Goal: Transaction & Acquisition: Purchase product/service

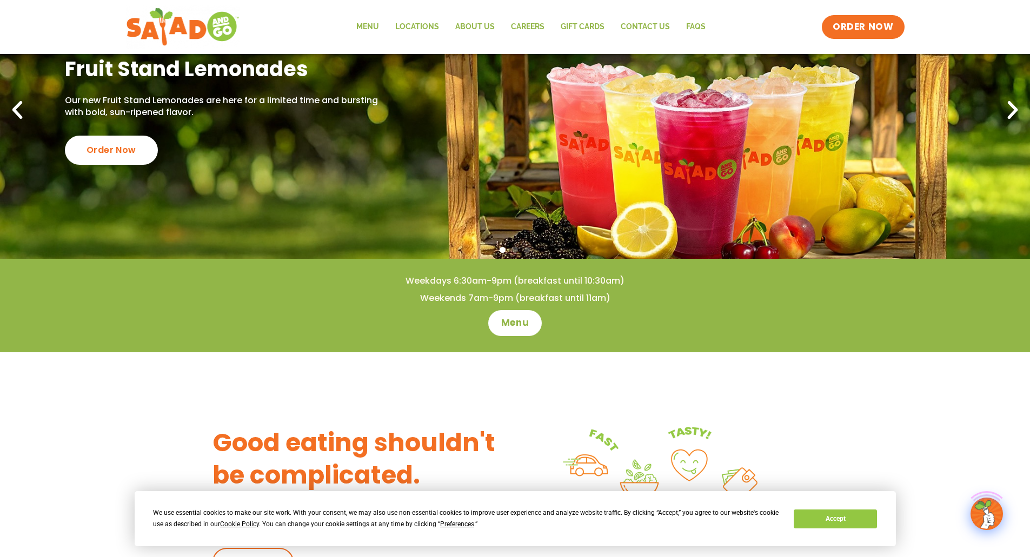
scroll to position [216, 0]
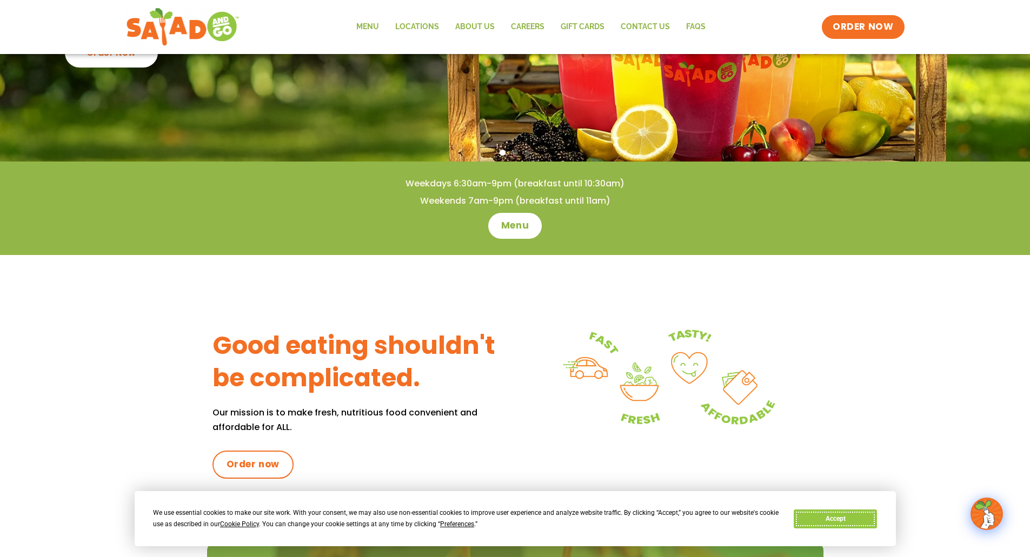
click at [843, 527] on button "Accept" at bounding box center [834, 519] width 83 height 19
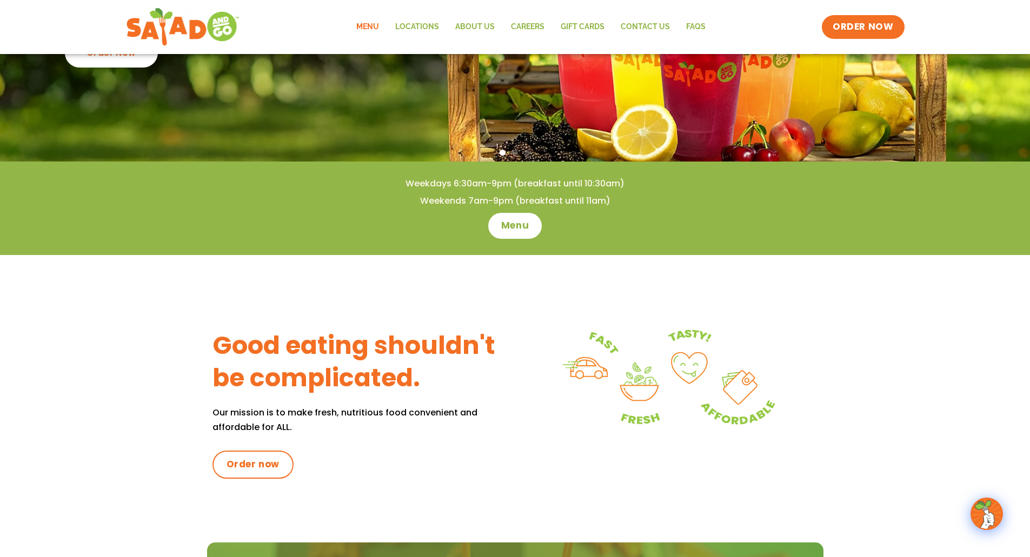
click at [359, 22] on link "Menu" at bounding box center [367, 27] width 39 height 25
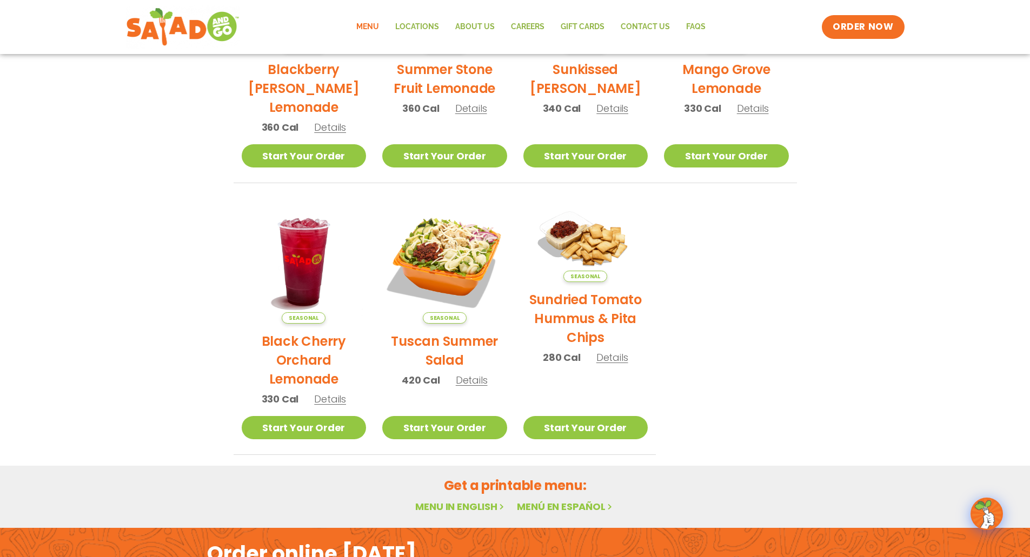
scroll to position [54, 0]
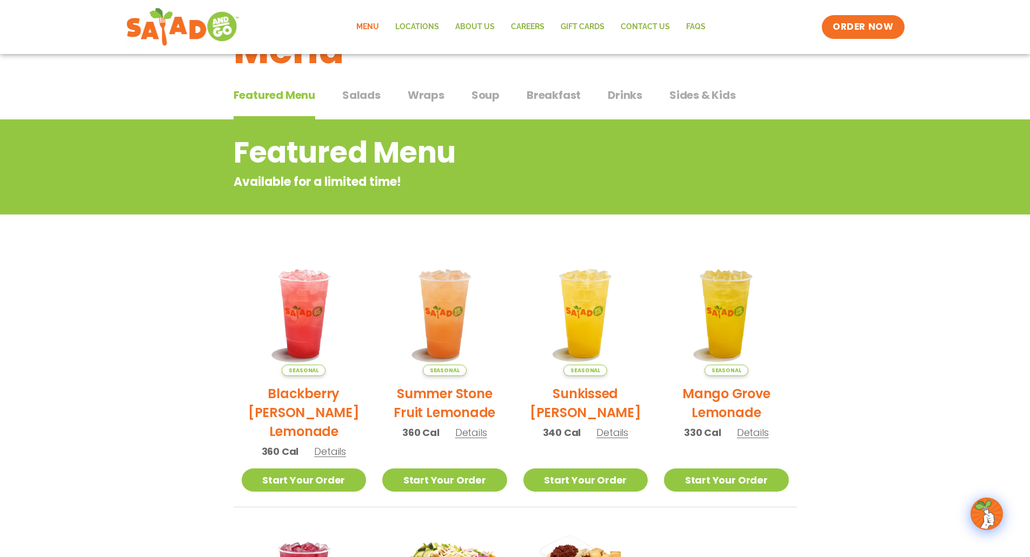
click at [418, 98] on span "Wraps" at bounding box center [425, 95] width 37 height 16
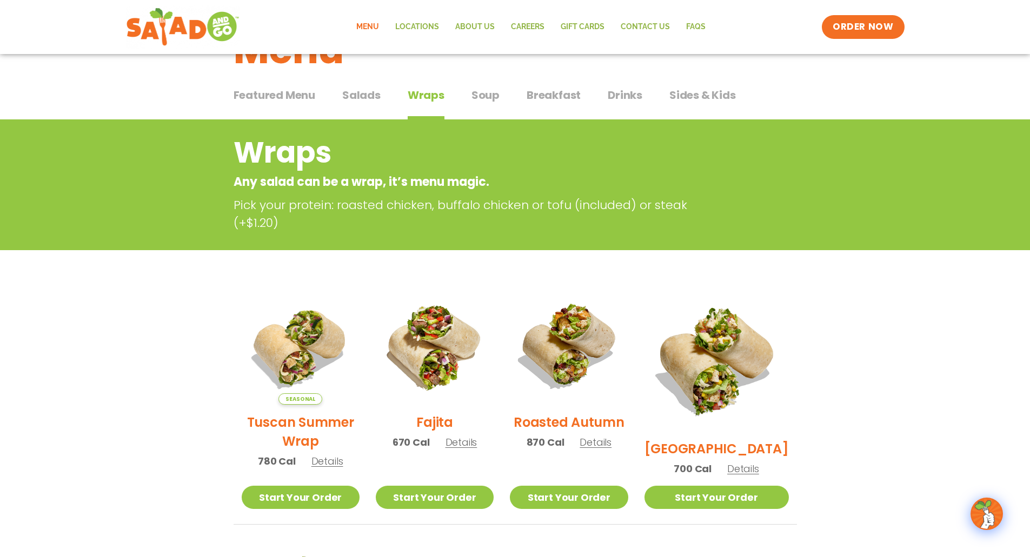
click at [487, 101] on span "Soup" at bounding box center [485, 95] width 28 height 16
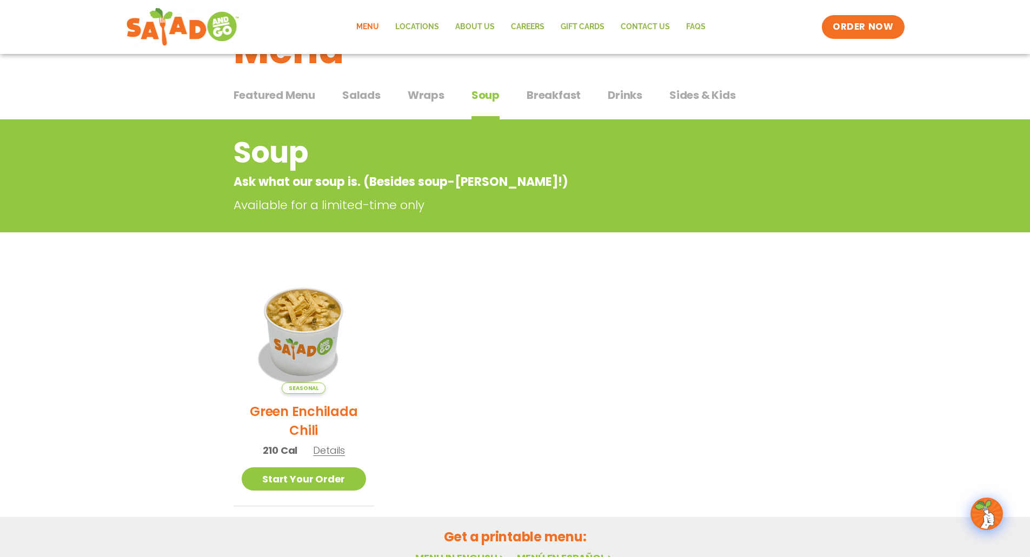
click at [435, 91] on span "Wraps" at bounding box center [425, 95] width 37 height 16
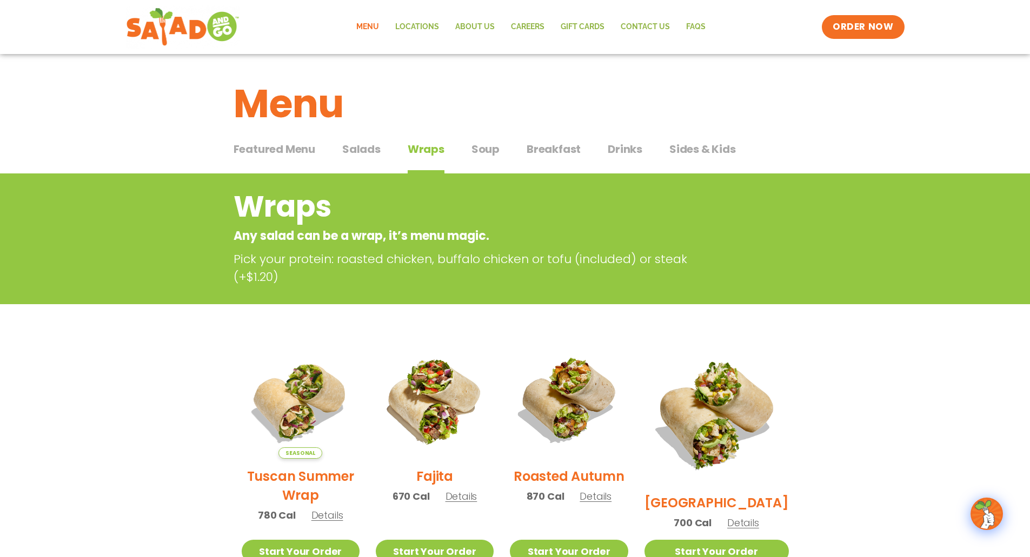
click at [373, 145] on span "Salads" at bounding box center [361, 149] width 38 height 16
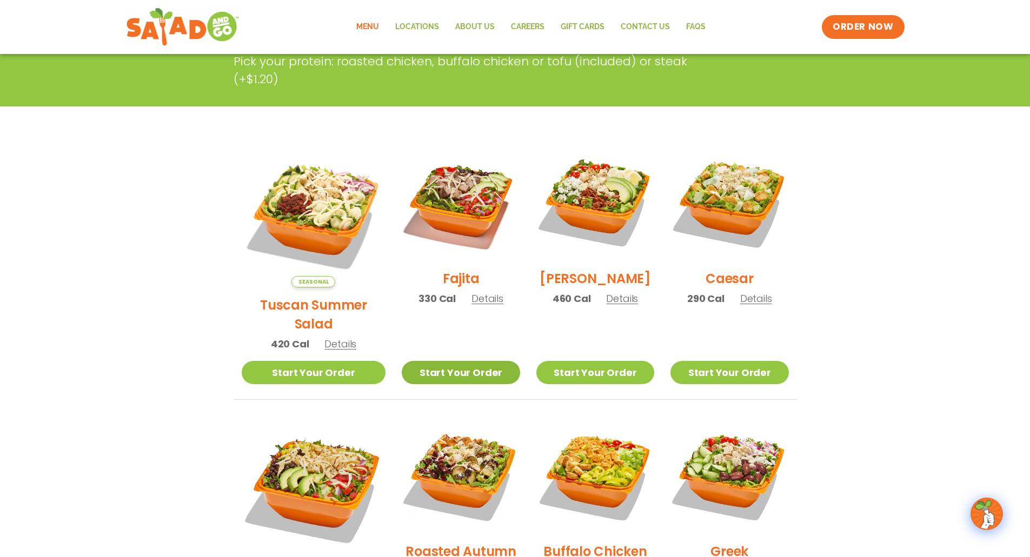
scroll to position [216, 0]
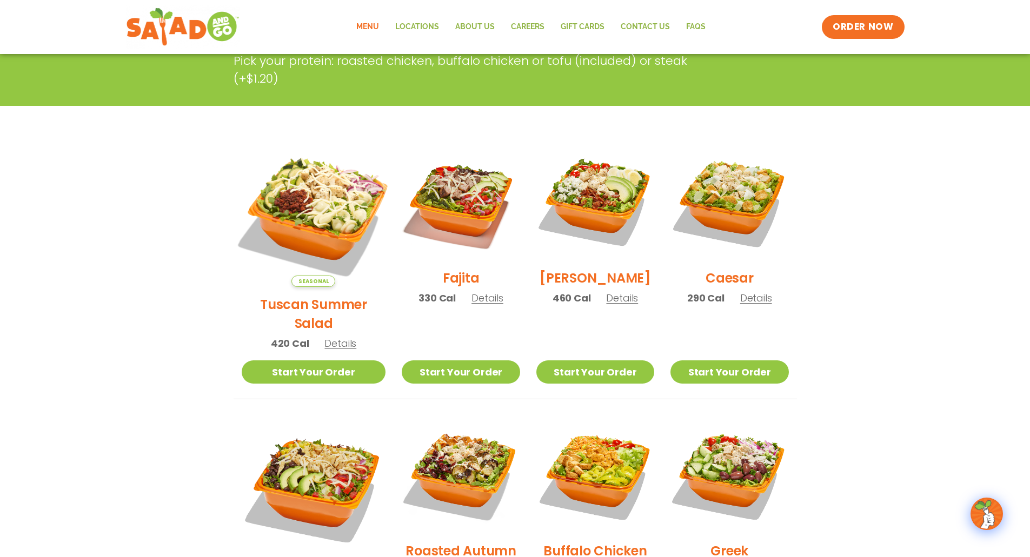
click at [312, 220] on img at bounding box center [313, 214] width 169 height 169
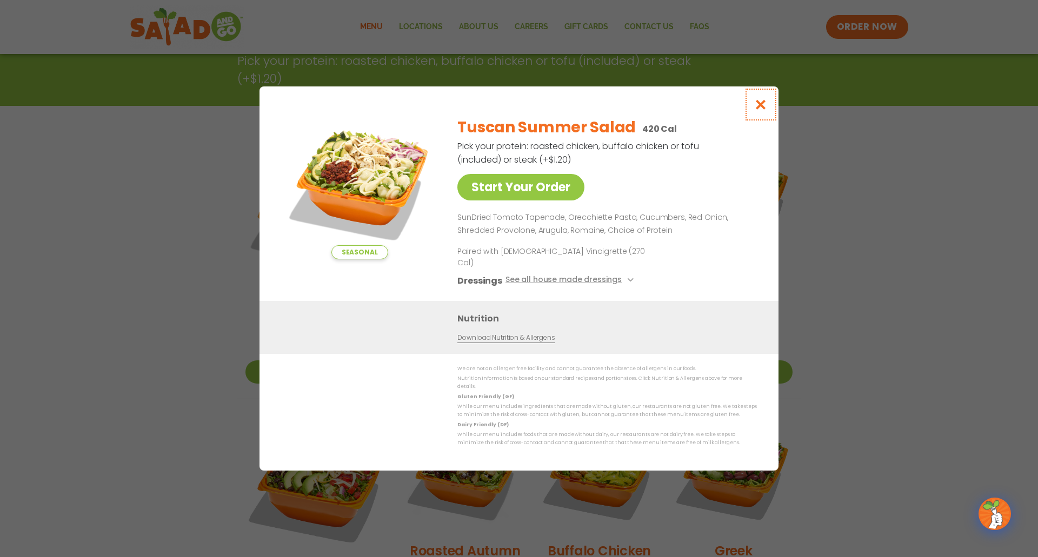
click at [760, 110] on icon "Close modal" at bounding box center [761, 104] width 14 height 11
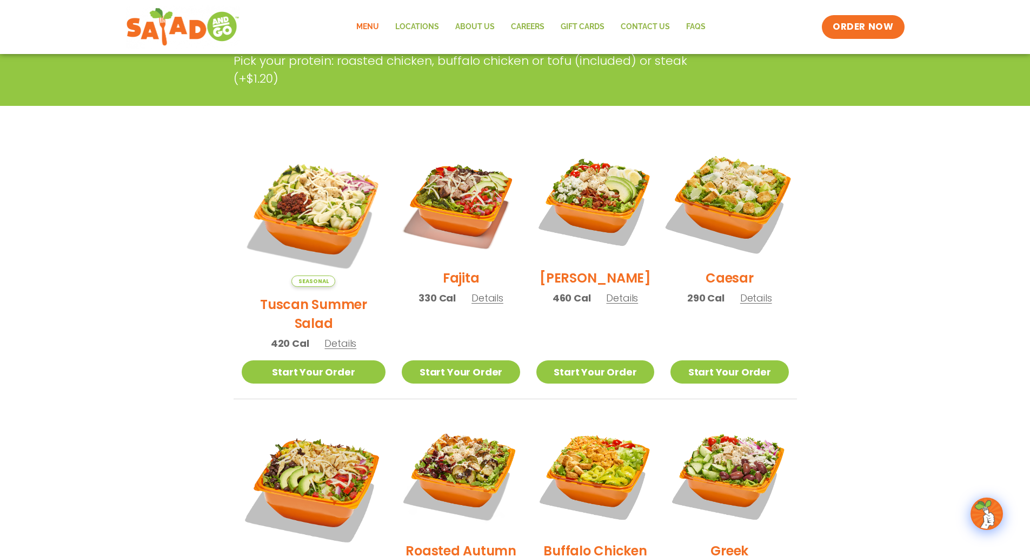
click at [750, 201] on img at bounding box center [729, 201] width 138 height 138
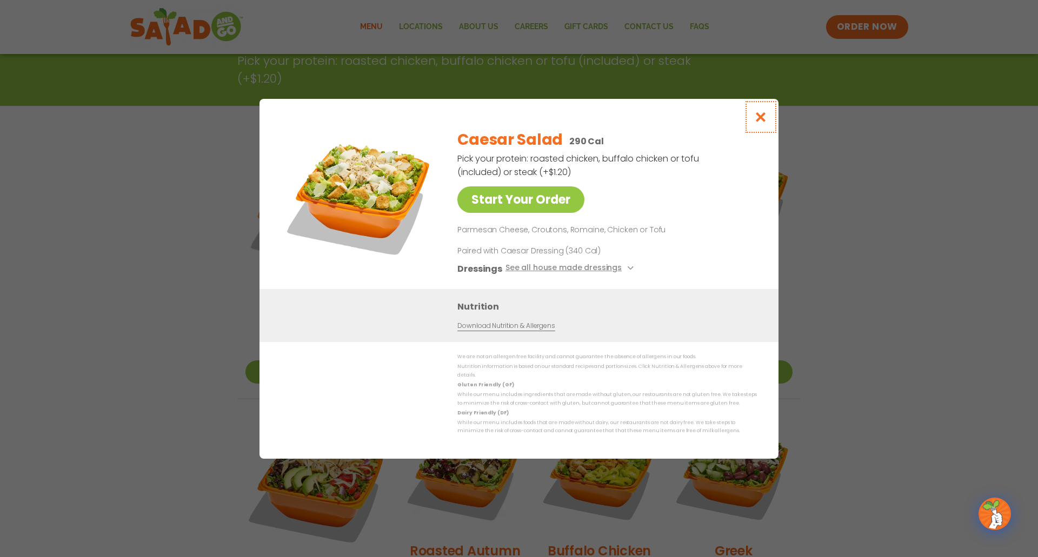
click at [763, 123] on icon "Close modal" at bounding box center [761, 116] width 14 height 11
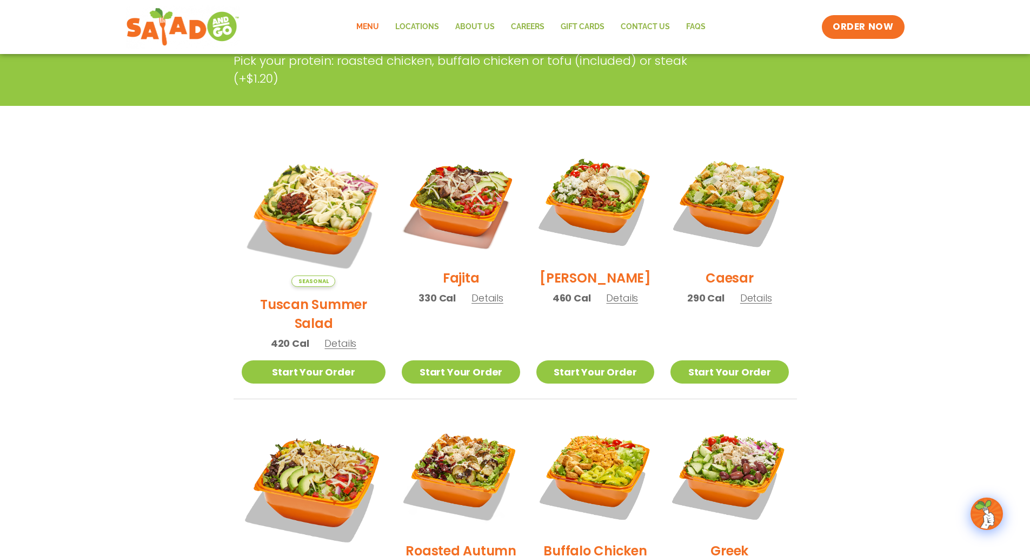
scroll to position [0, 0]
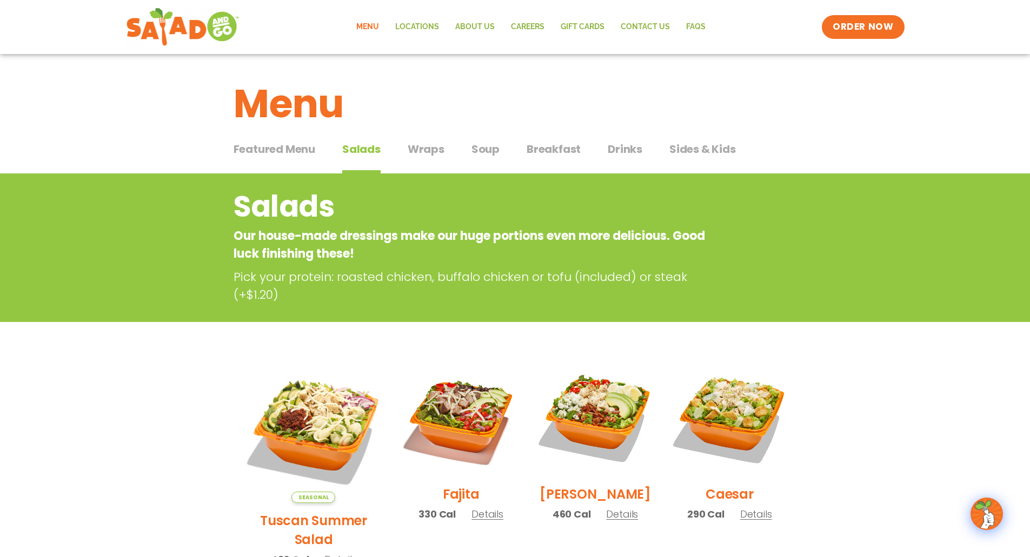
click at [437, 152] on span "Wraps" at bounding box center [425, 149] width 37 height 16
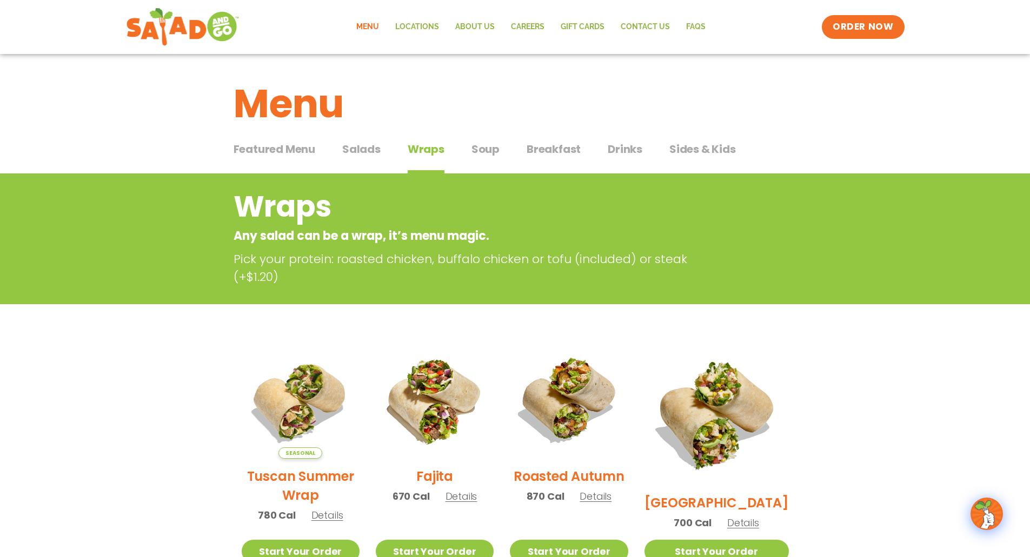
click at [529, 149] on span "Breakfast" at bounding box center [553, 149] width 54 height 16
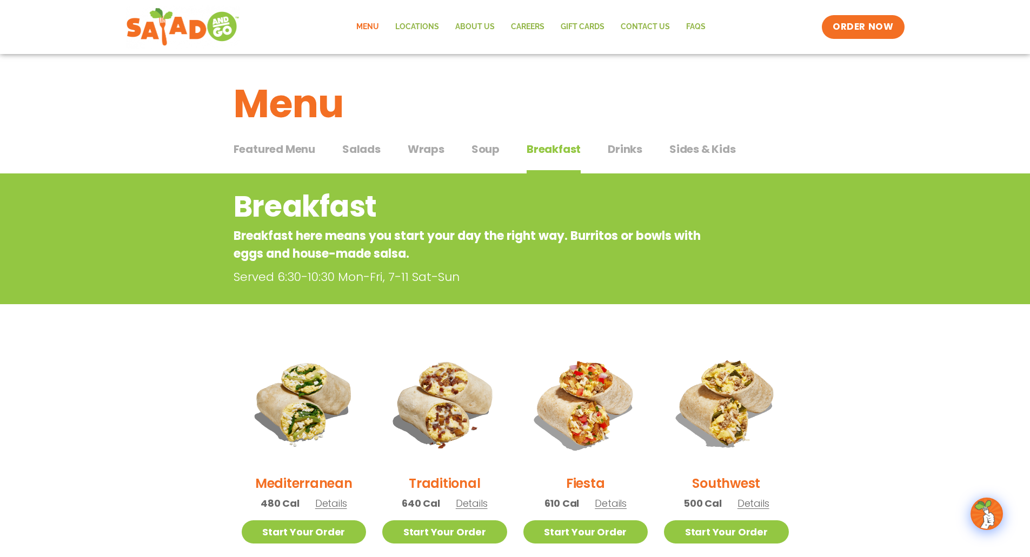
click at [497, 156] on span "Soup" at bounding box center [485, 149] width 28 height 16
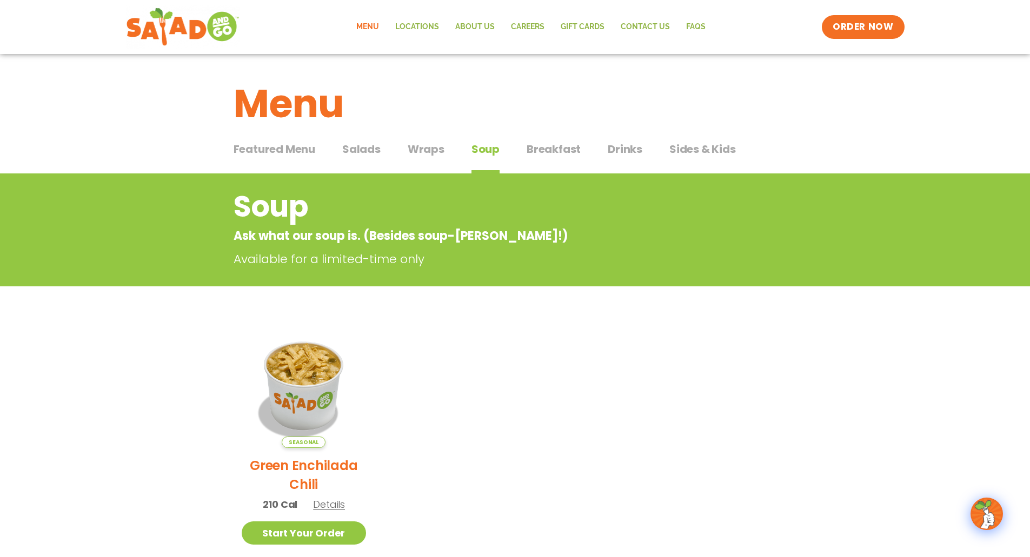
click at [434, 151] on span "Wraps" at bounding box center [425, 149] width 37 height 16
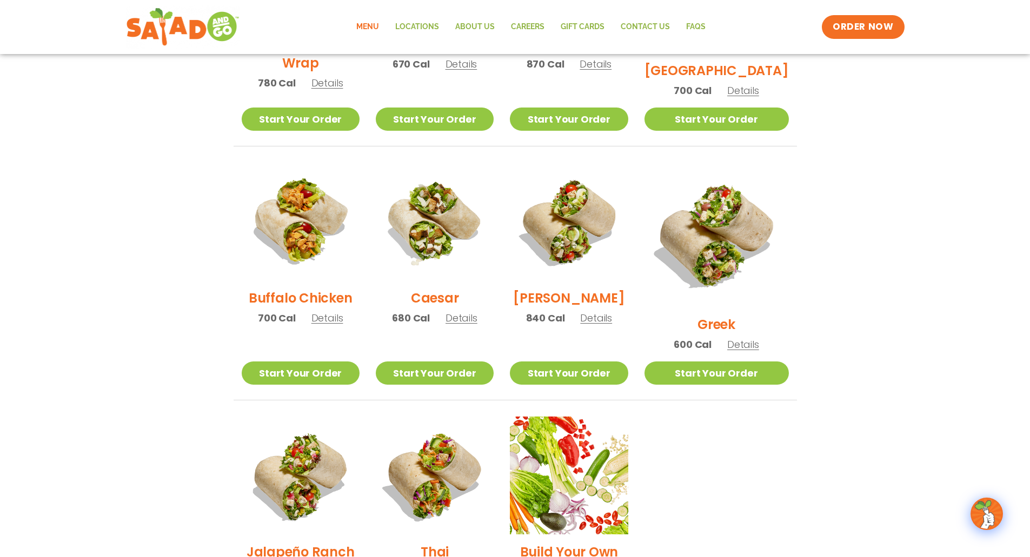
scroll to position [486, 0]
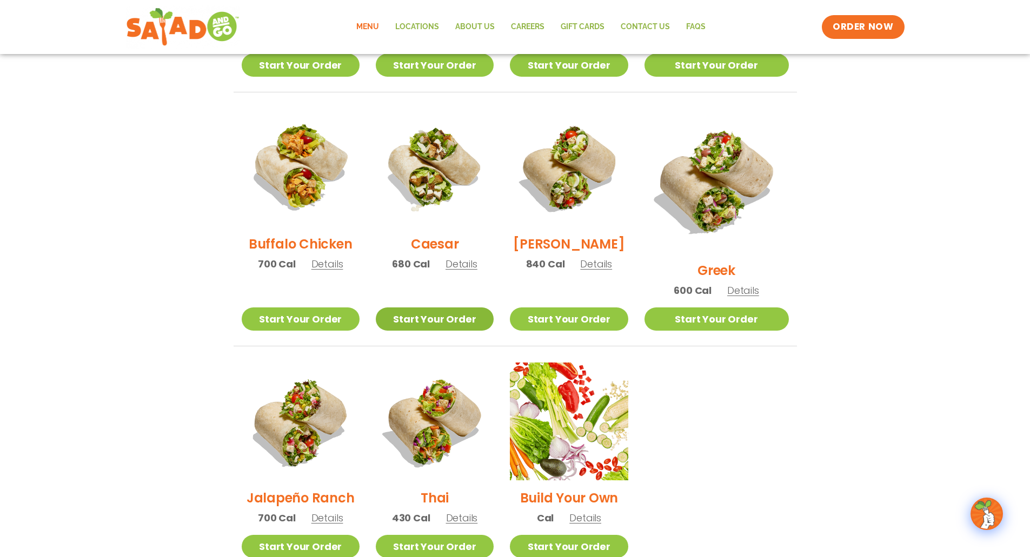
click at [437, 308] on link "Start Your Order" at bounding box center [435, 319] width 118 height 23
